Goal: Information Seeking & Learning: Learn about a topic

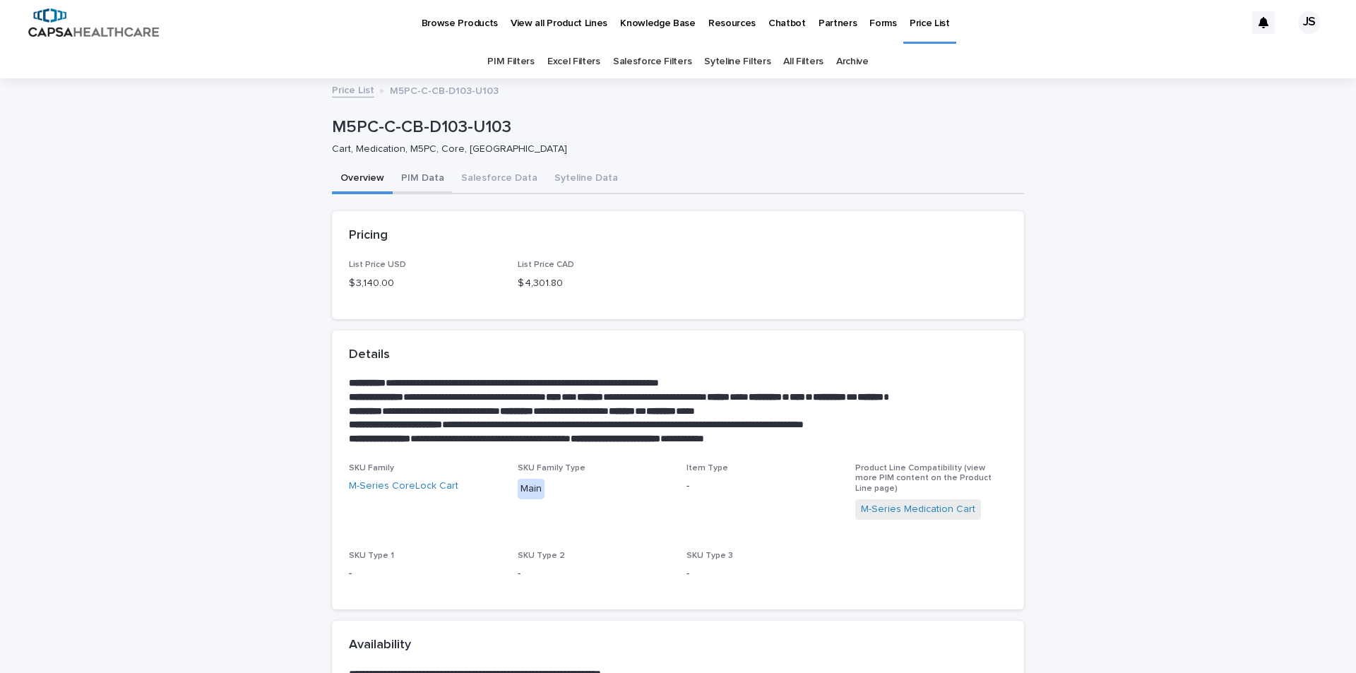
click at [408, 181] on button "PIM Data" at bounding box center [423, 180] width 60 height 30
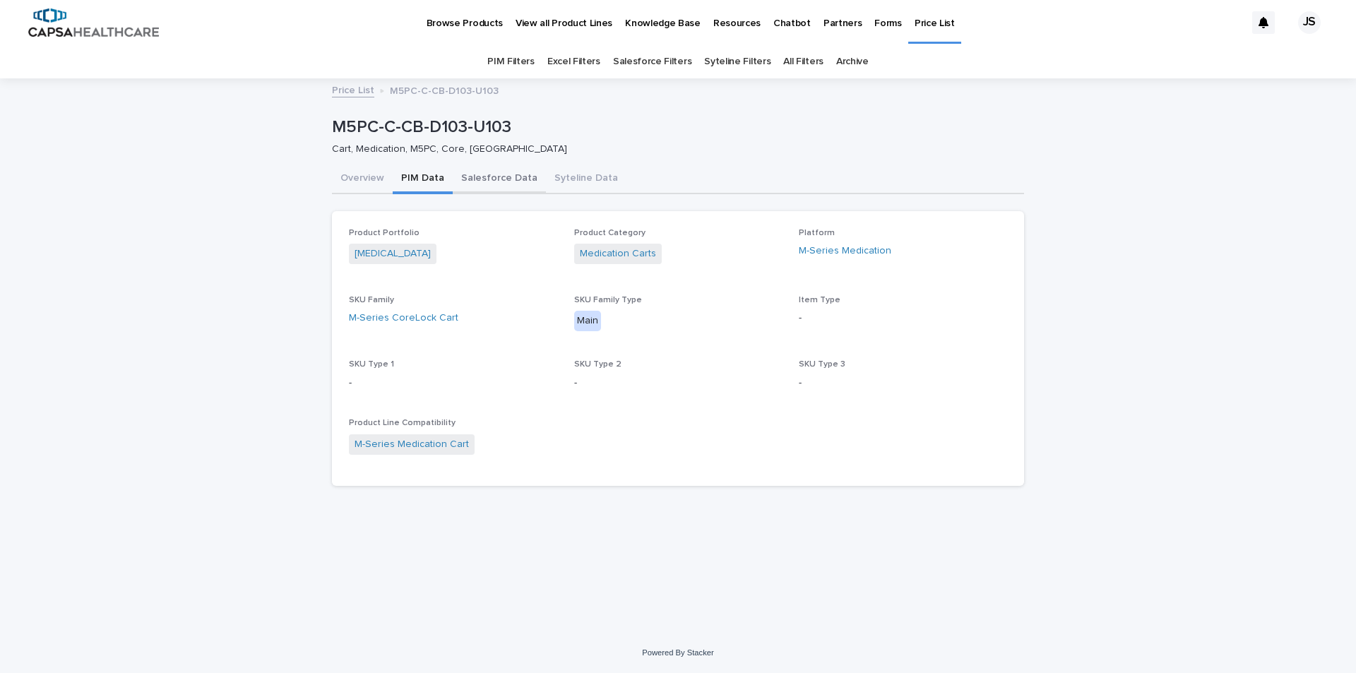
click at [472, 177] on button "Salesforce Data" at bounding box center [499, 180] width 93 height 30
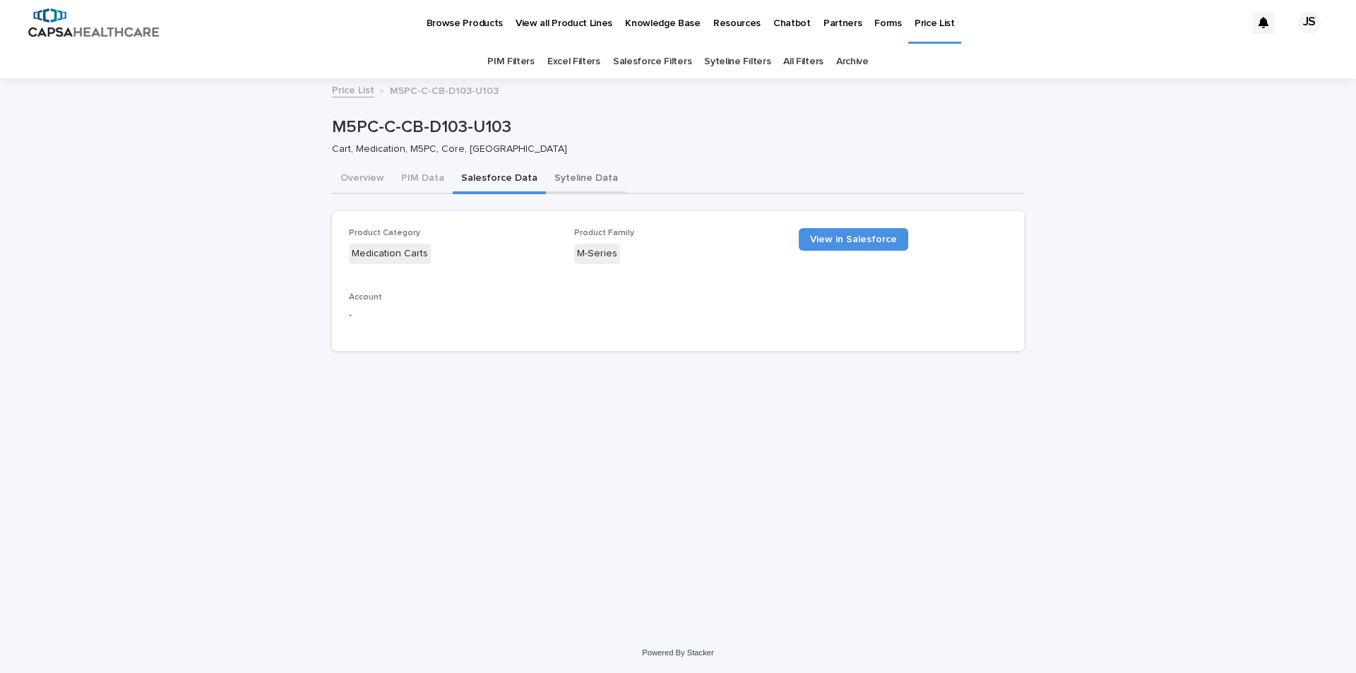
click at [559, 178] on button "Syteline Data" at bounding box center [586, 180] width 81 height 30
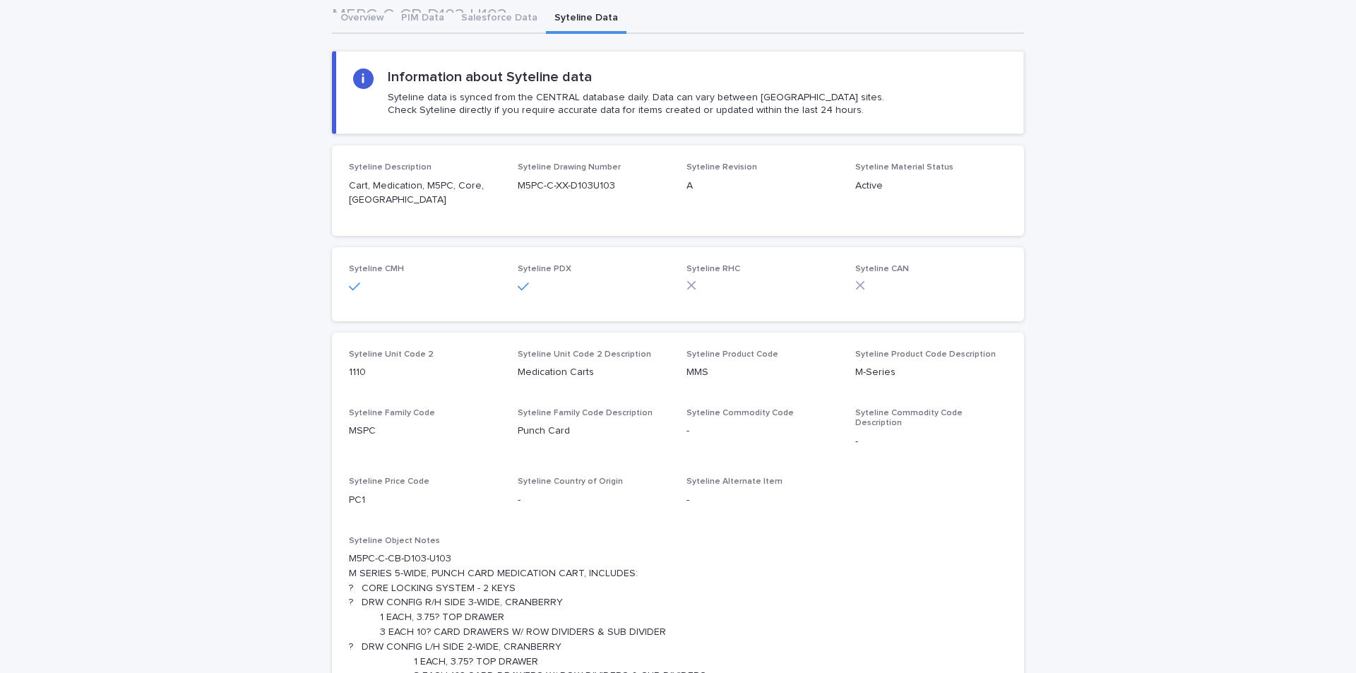
scroll to position [105, 0]
